Goal: Find specific page/section: Find specific page/section

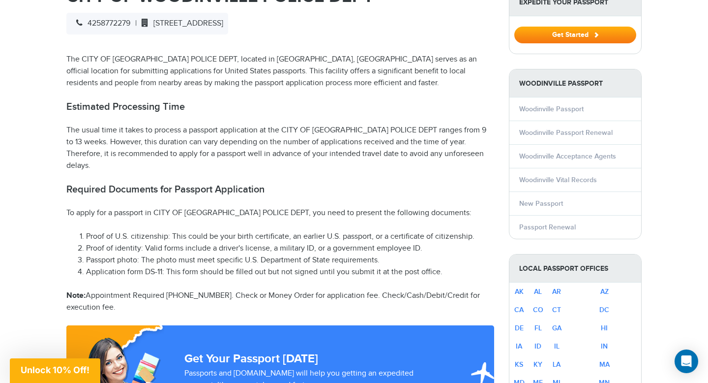
scroll to position [364, 0]
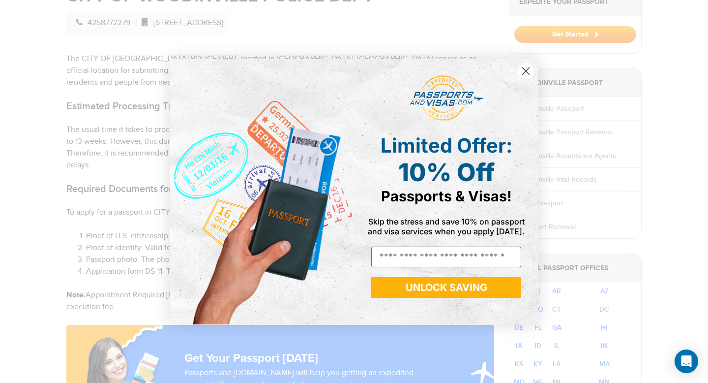
click at [532, 75] on circle "Close dialog" at bounding box center [526, 71] width 16 height 16
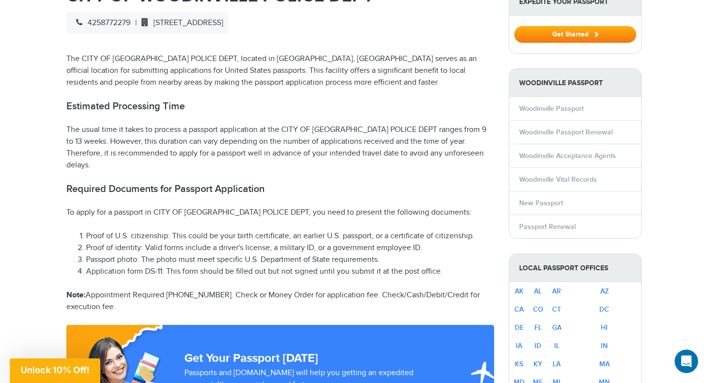
scroll to position [0, 0]
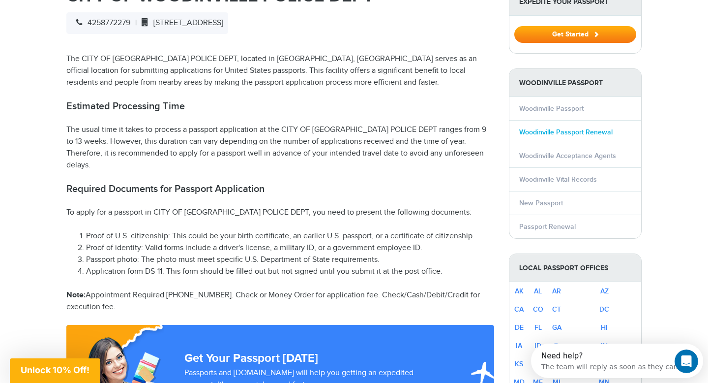
click at [549, 132] on link "Woodinville Passport Renewal" at bounding box center [565, 132] width 93 height 8
